Goal: Information Seeking & Learning: Find contact information

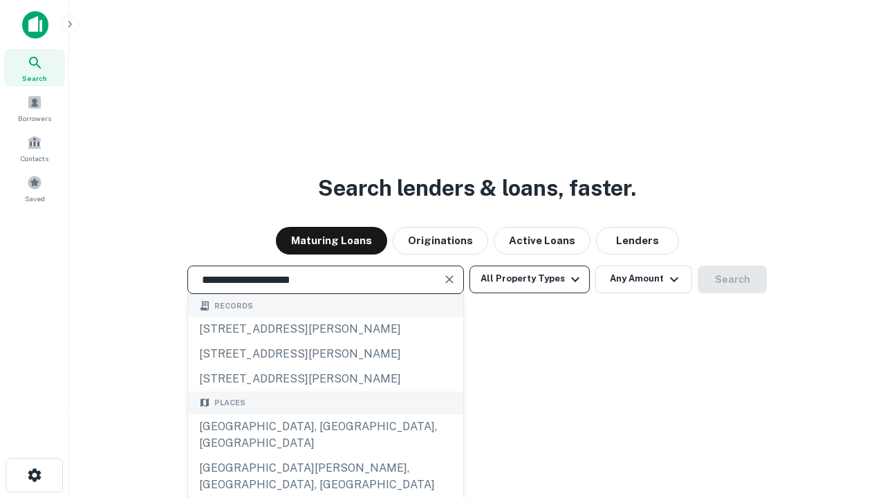
type input "**********"
click at [530, 279] on button "All Property Types" at bounding box center [529, 279] width 120 height 28
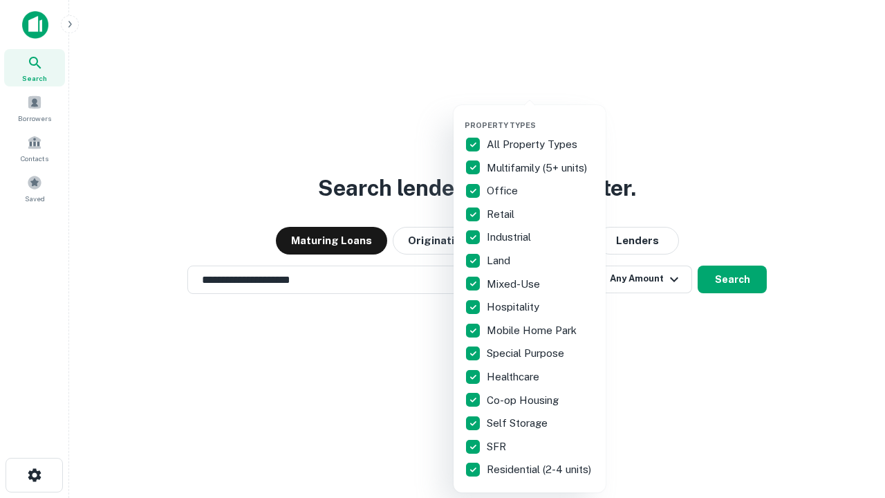
click at [541, 116] on button "button" at bounding box center [541, 116] width 152 height 1
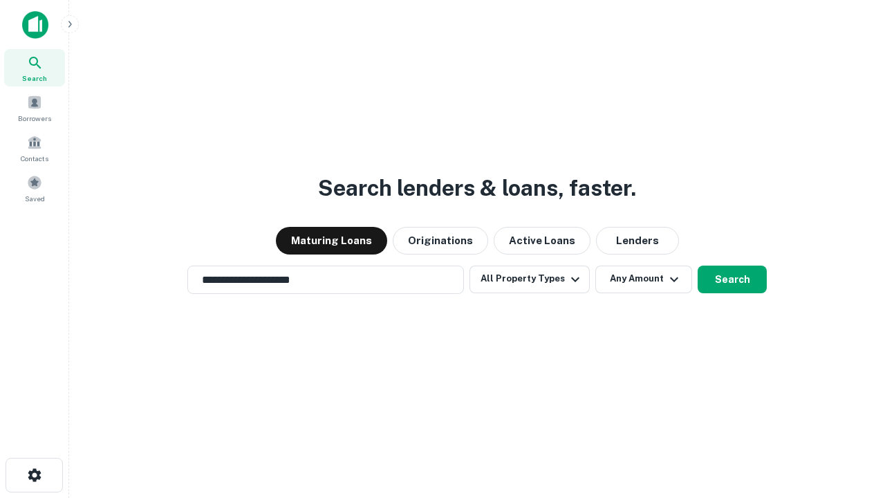
scroll to position [21, 0]
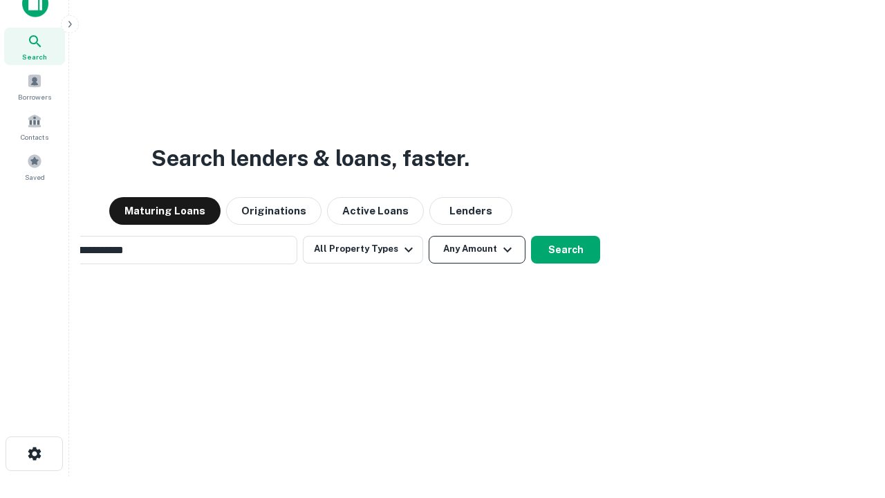
click at [429, 236] on button "Any Amount" at bounding box center [477, 250] width 97 height 28
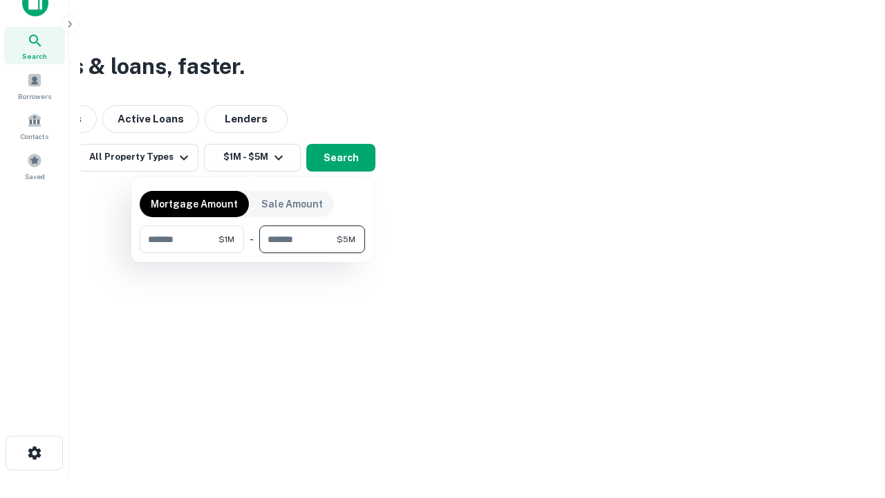
type input "*******"
click at [252, 253] on button "button" at bounding box center [252, 253] width 225 height 1
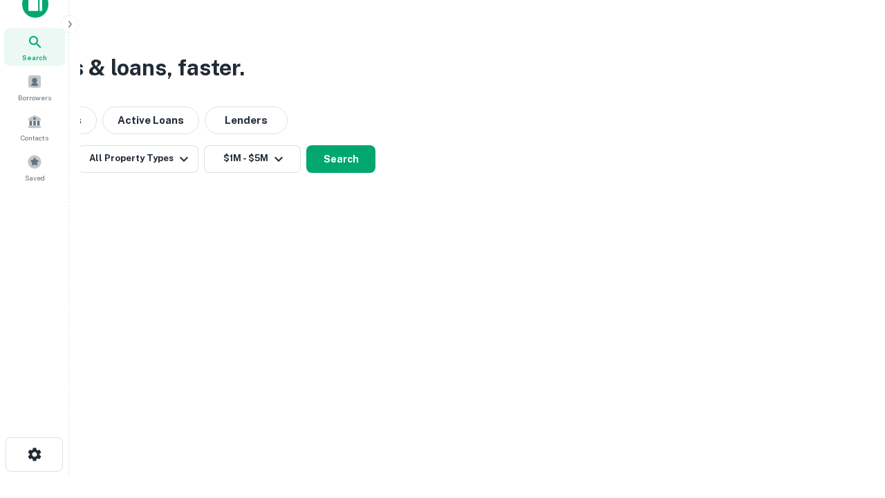
scroll to position [8, 255]
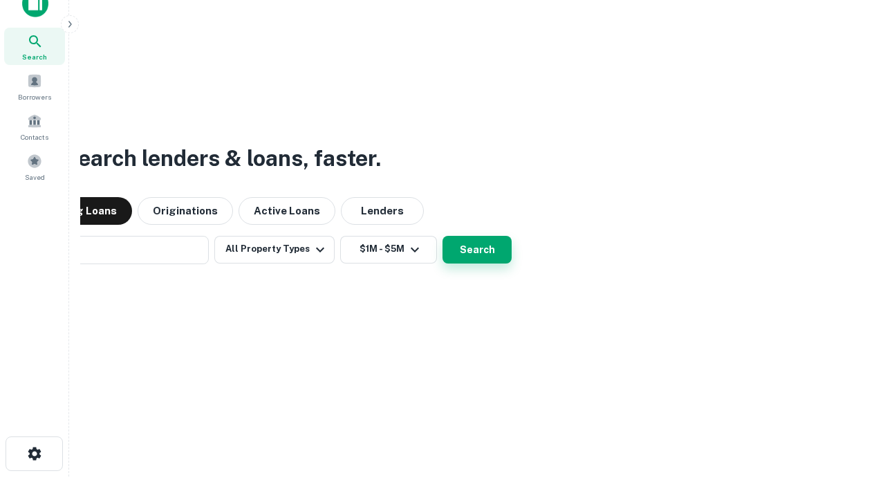
click at [442, 236] on button "Search" at bounding box center [476, 250] width 69 height 28
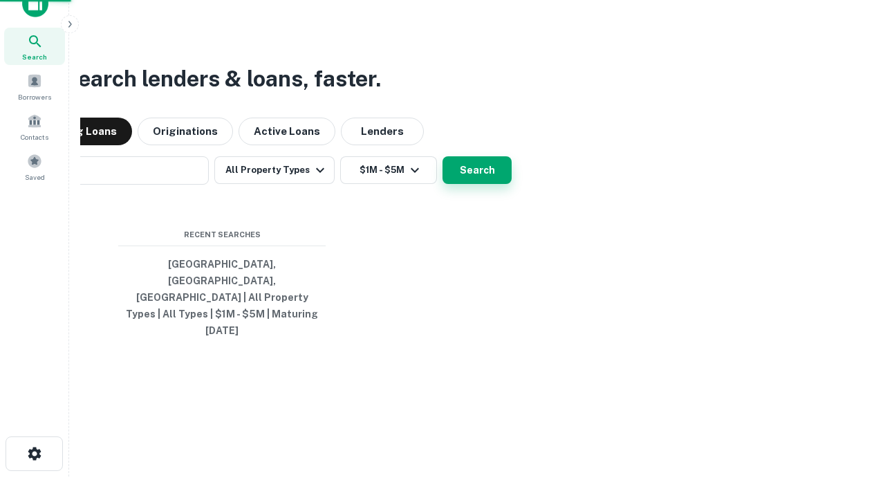
scroll to position [37, 391]
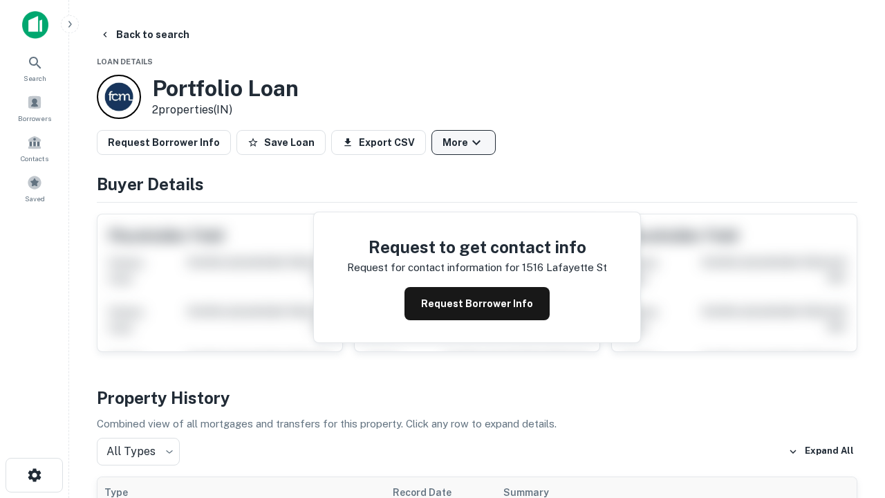
click at [463, 142] on button "More" at bounding box center [463, 142] width 64 height 25
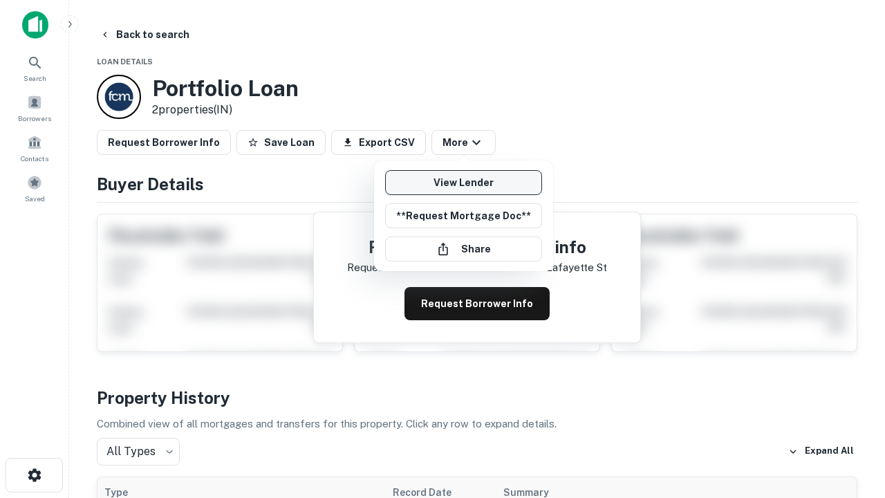
click at [463, 183] on link "View Lender" at bounding box center [463, 182] width 157 height 25
